Goal: Answer question/provide support

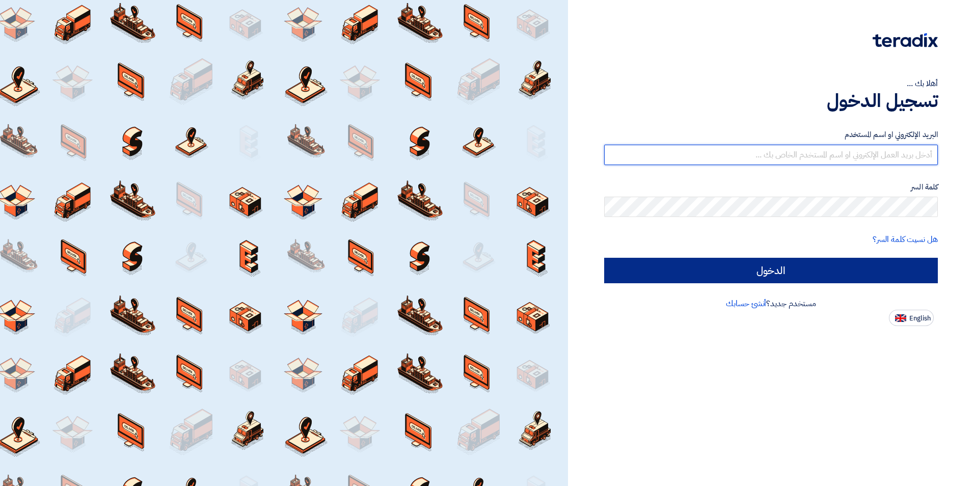
type input "[EMAIL_ADDRESS][DOMAIN_NAME]"
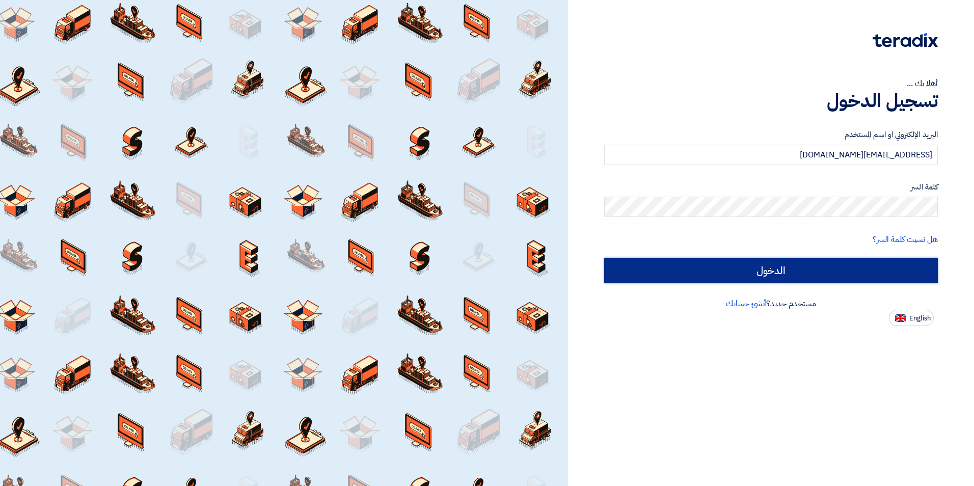
click at [789, 267] on input "الدخول" at bounding box center [771, 270] width 334 height 25
type input "Sign in"
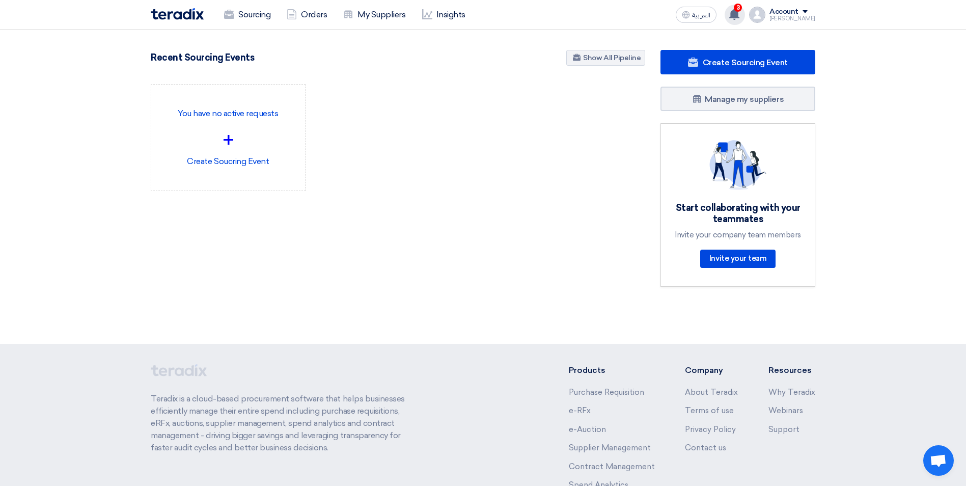
click at [739, 5] on app-header-notification-menu "3 a new question for Supply and Install of CCTV 2 hours ago a new question for …" at bounding box center [735, 15] width 29 height 20
click at [739, 12] on use at bounding box center [734, 14] width 10 height 11
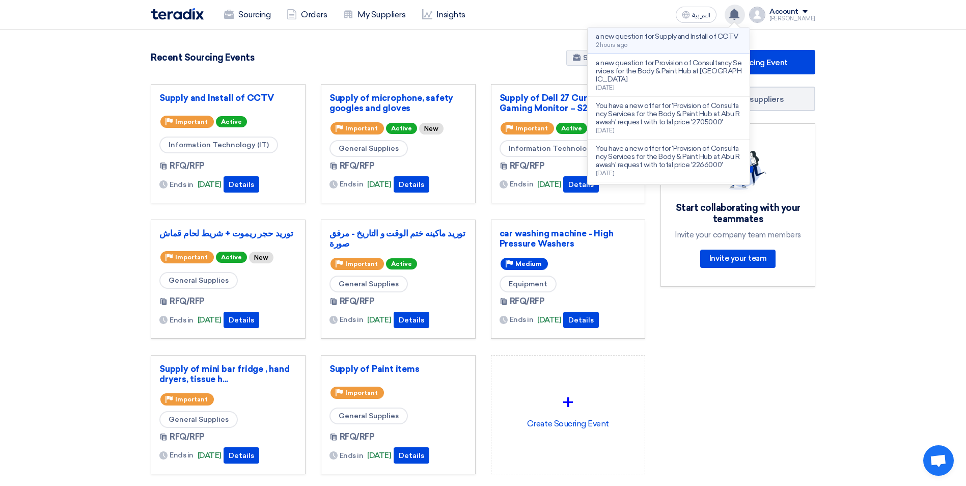
click at [656, 41] on p "a new question for Supply and Install of CCTV" at bounding box center [667, 37] width 142 height 8
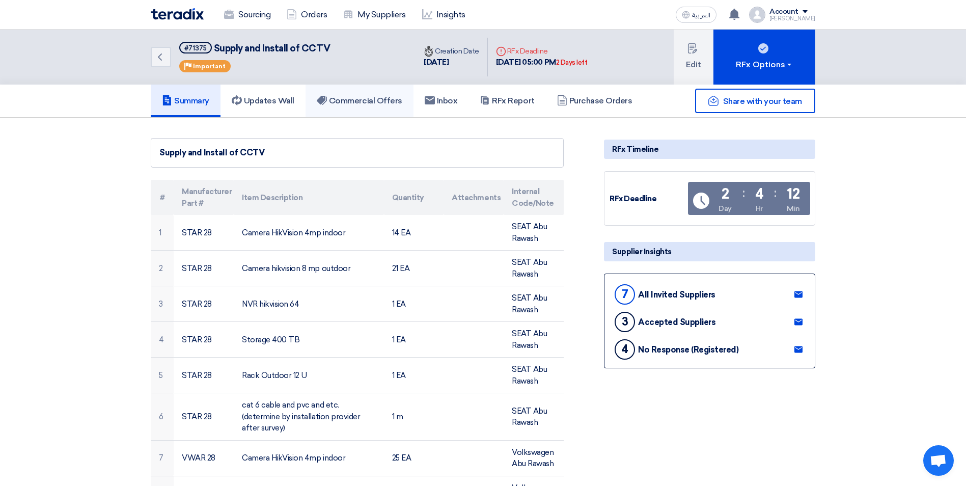
click at [364, 96] on h5 "Commercial Offers" at bounding box center [360, 101] width 86 height 10
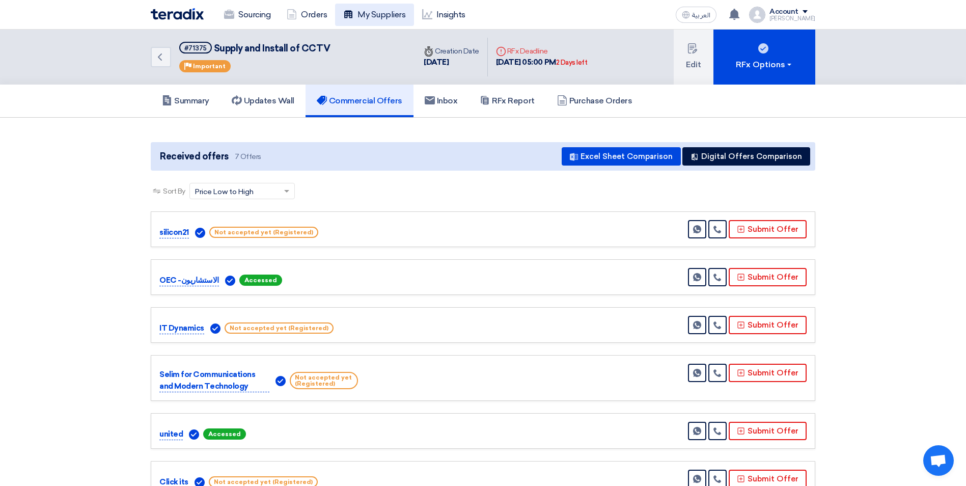
click at [390, 10] on link "My Suppliers" at bounding box center [374, 15] width 78 height 22
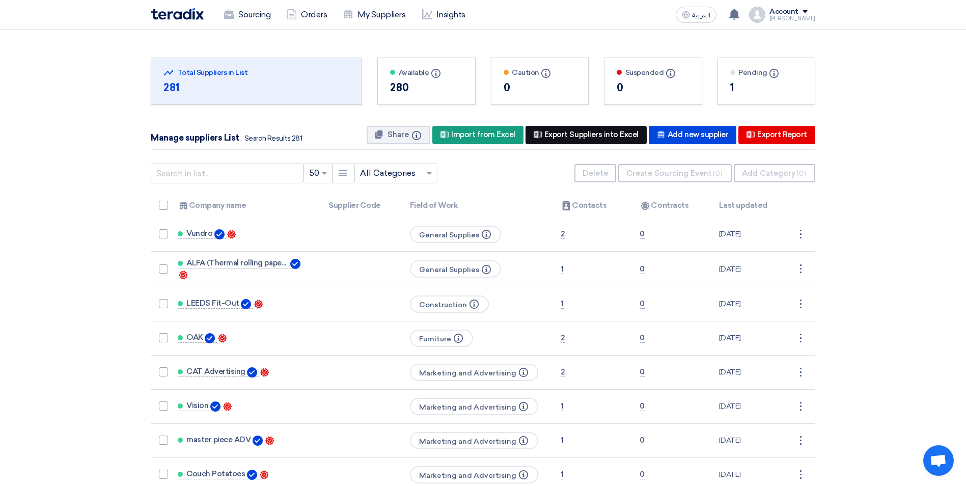
click at [592, 135] on div "New Supplier Export Suppliers into Excel" at bounding box center [586, 135] width 121 height 18
click at [558, 130] on div "New Supplier Export Suppliers into Excel" at bounding box center [586, 135] width 121 height 18
drag, startPoint x: 896, startPoint y: 152, endPoint x: 811, endPoint y: 157, distance: 85.2
